Goal: Find specific page/section: Find specific page/section

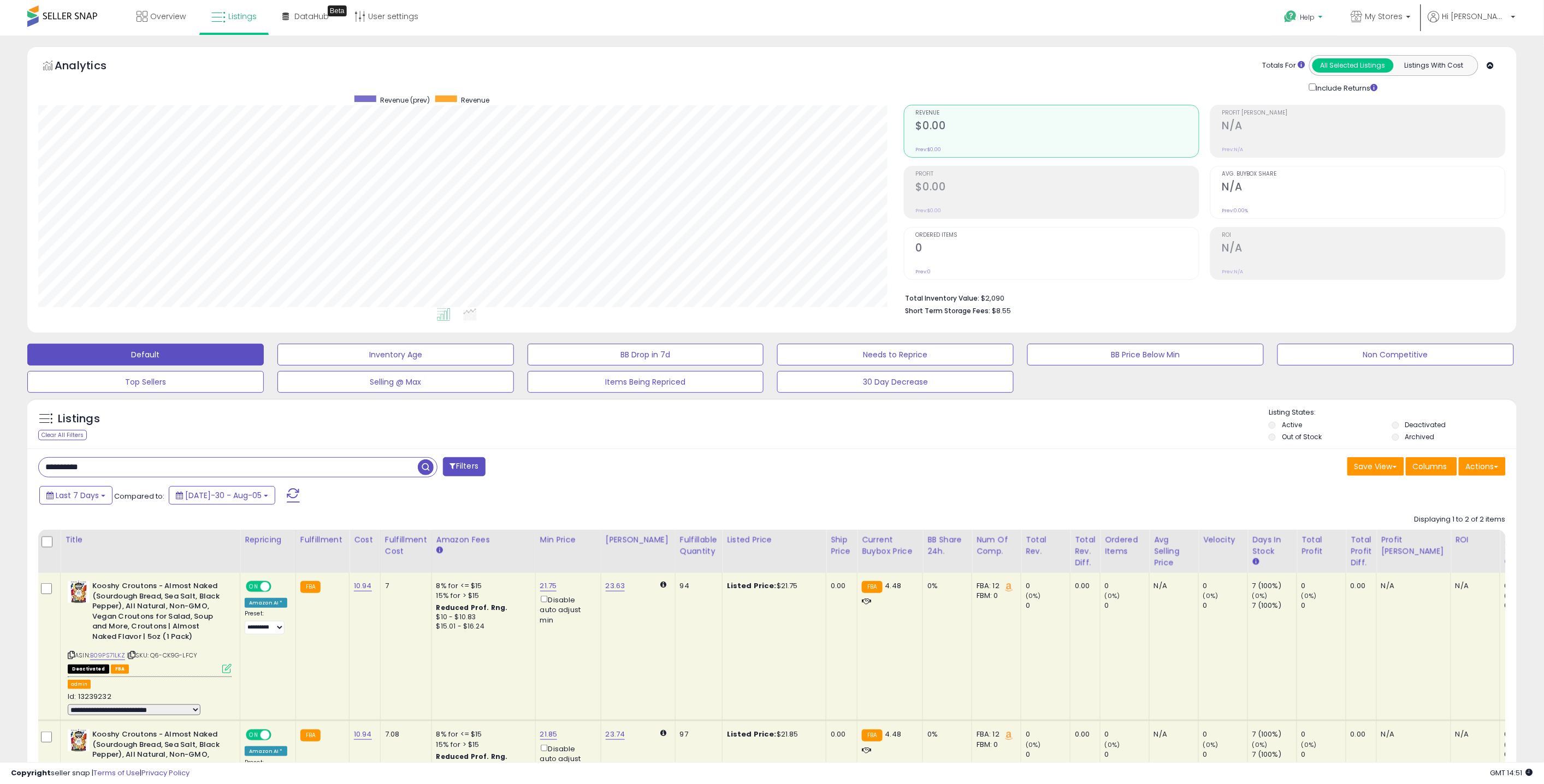
click at [1325, 21] on p "Help" at bounding box center [1305, 18] width 41 height 12
click at [1473, 14] on span "Hi [PERSON_NAME]" at bounding box center [1474, 16] width 65 height 11
drag, startPoint x: 659, startPoint y: 436, endPoint x: 652, endPoint y: 434, distance: 7.3
click at [659, 436] on div "Listings Clear All Filters Listing States:" at bounding box center [772, 426] width 1489 height 37
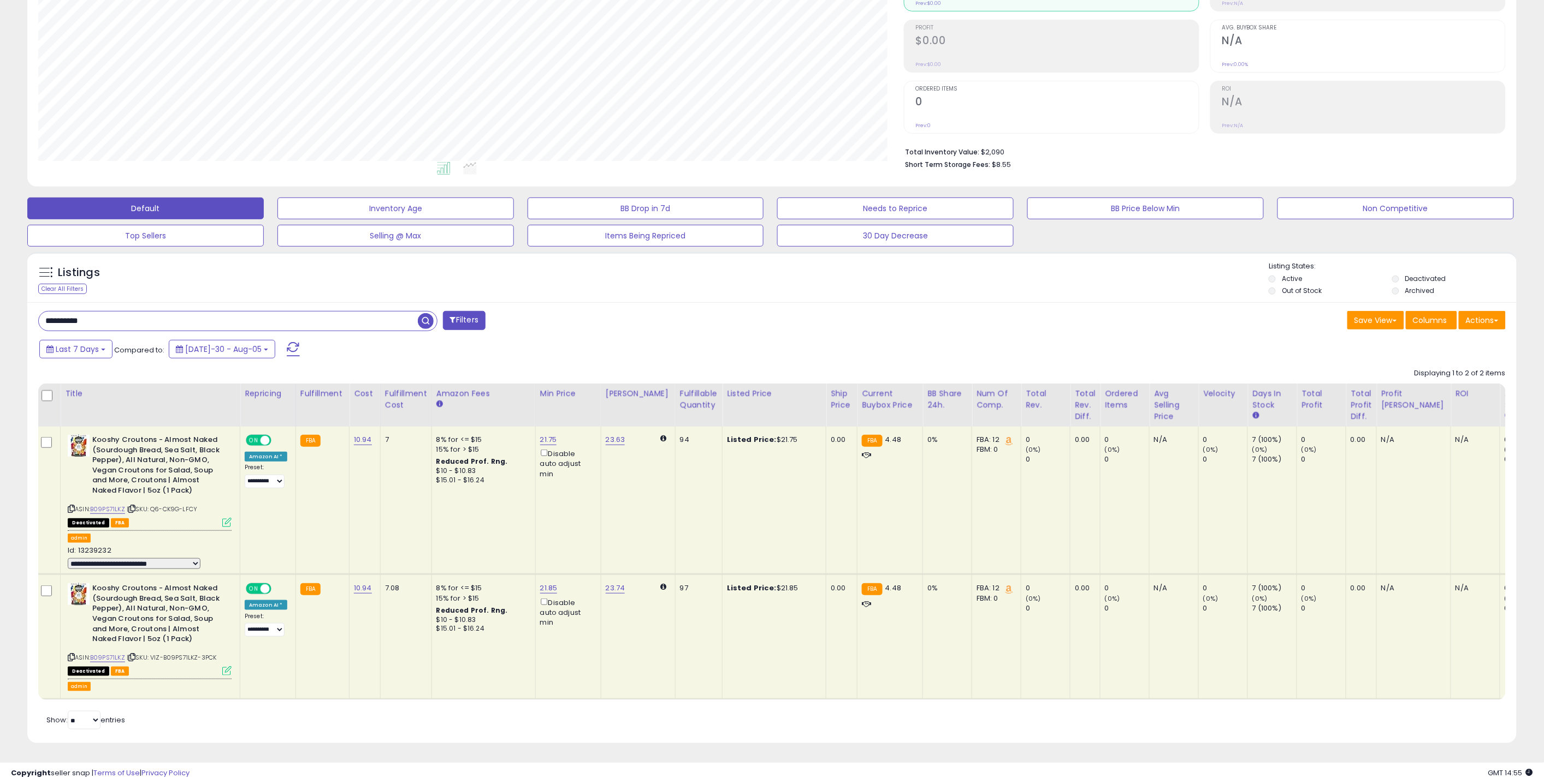
scroll to position [0, 2]
click at [262, 313] on input "**********" at bounding box center [229, 320] width 379 height 19
click at [425, 315] on span "button" at bounding box center [425, 320] width 16 height 16
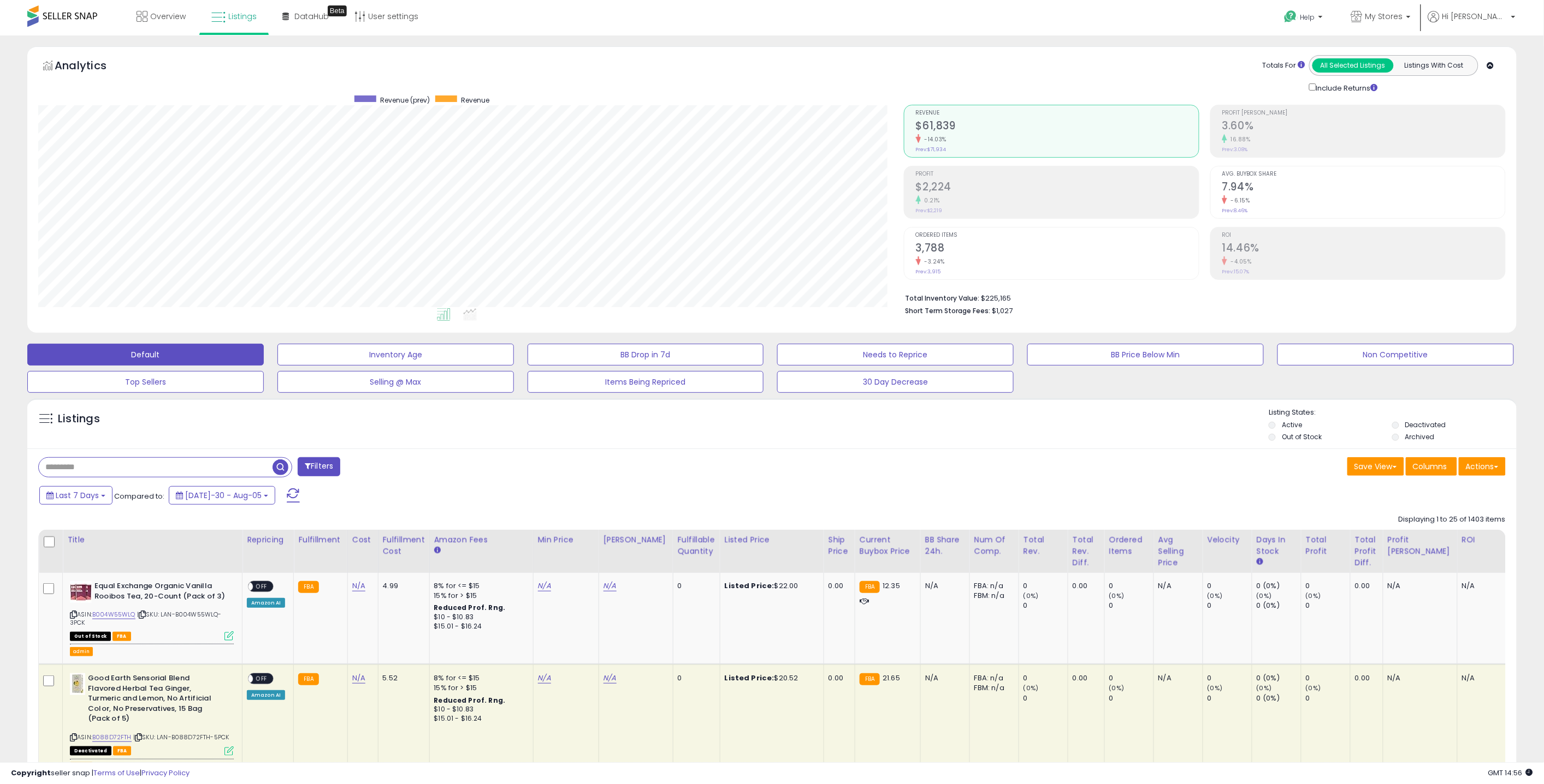
scroll to position [224, 866]
click at [1500, 25] on link "Hi [PERSON_NAME]" at bounding box center [1471, 23] width 87 height 25
drag, startPoint x: 1464, startPoint y: 145, endPoint x: 1175, endPoint y: 145, distance: 289.0
click at [1464, 145] on link "Stop impersonating" at bounding box center [1469, 144] width 71 height 11
